Goal: Use online tool/utility: Utilize a website feature to perform a specific function

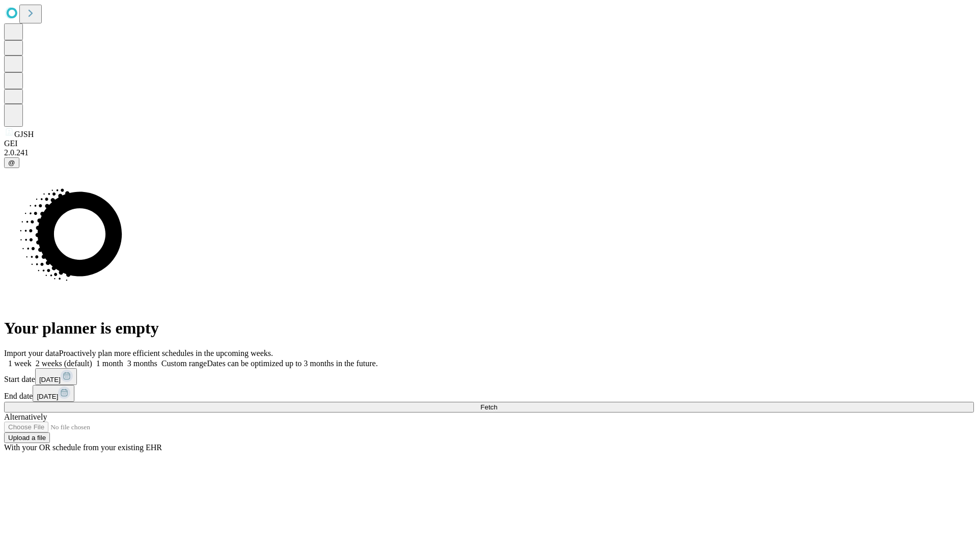
click at [497, 403] on span "Fetch" at bounding box center [488, 407] width 17 height 8
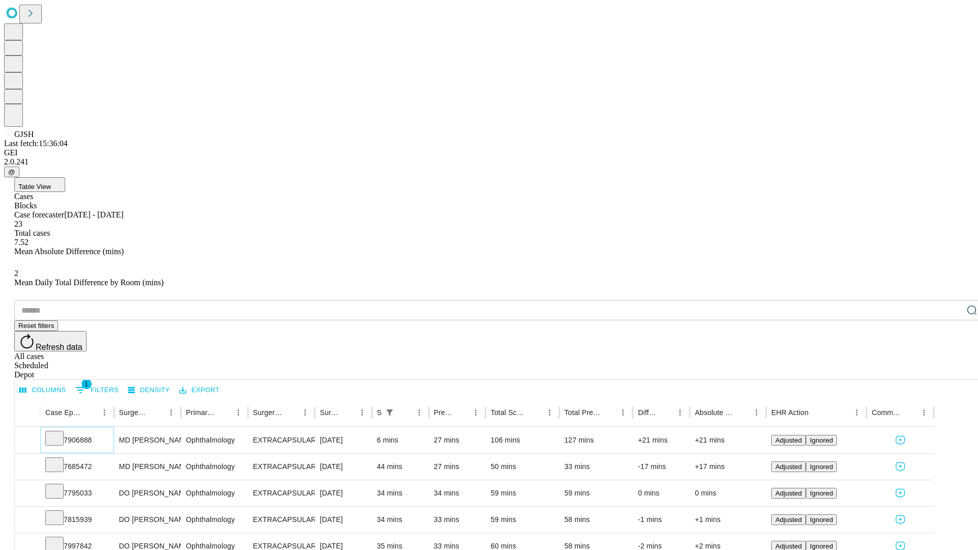
click at [60, 433] on icon at bounding box center [54, 438] width 10 height 10
